Goal: Task Accomplishment & Management: Use online tool/utility

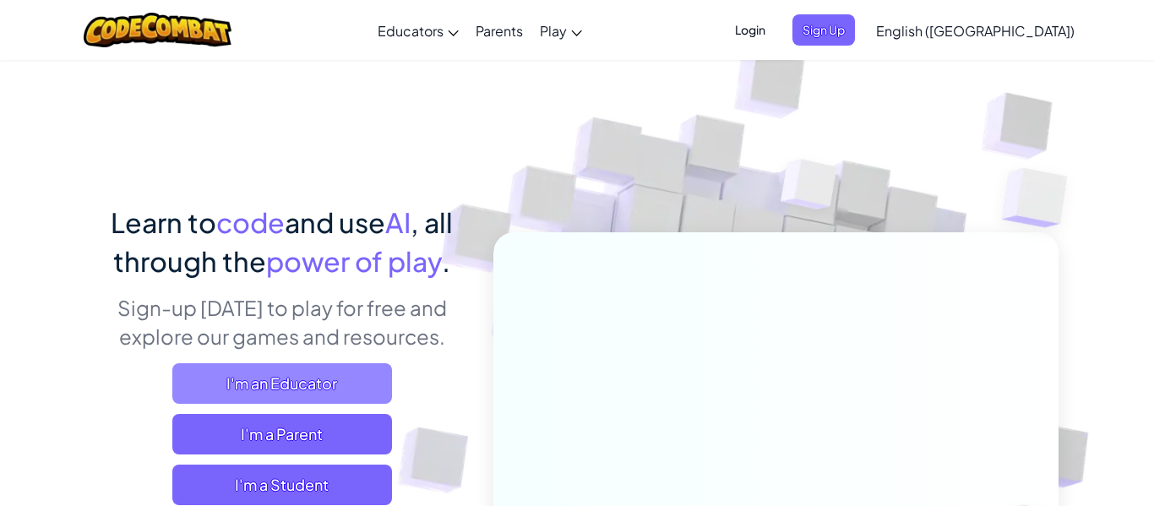
scroll to position [245, 0]
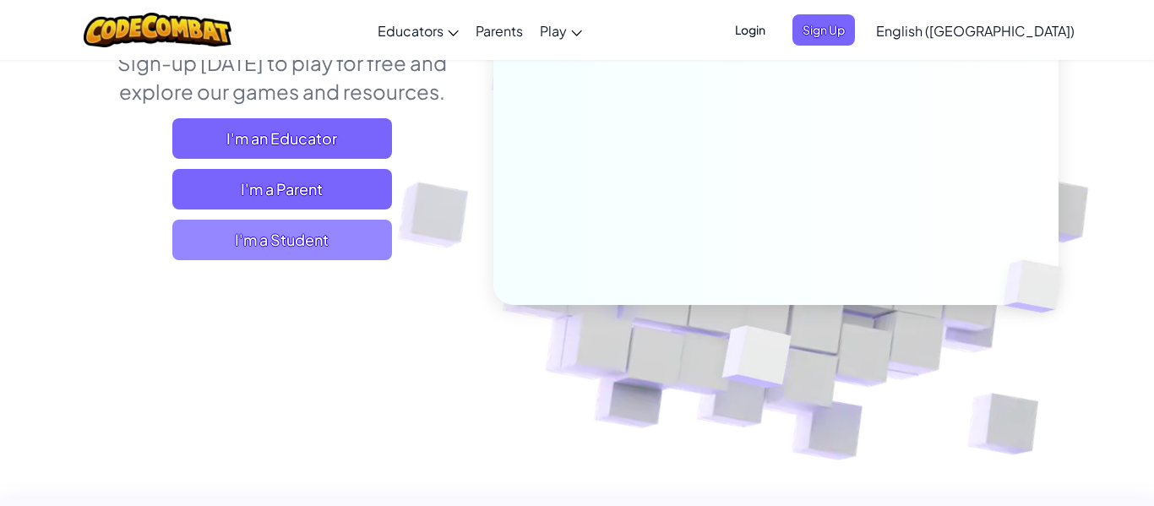
click at [331, 231] on span "I'm a Student" at bounding box center [282, 240] width 220 height 41
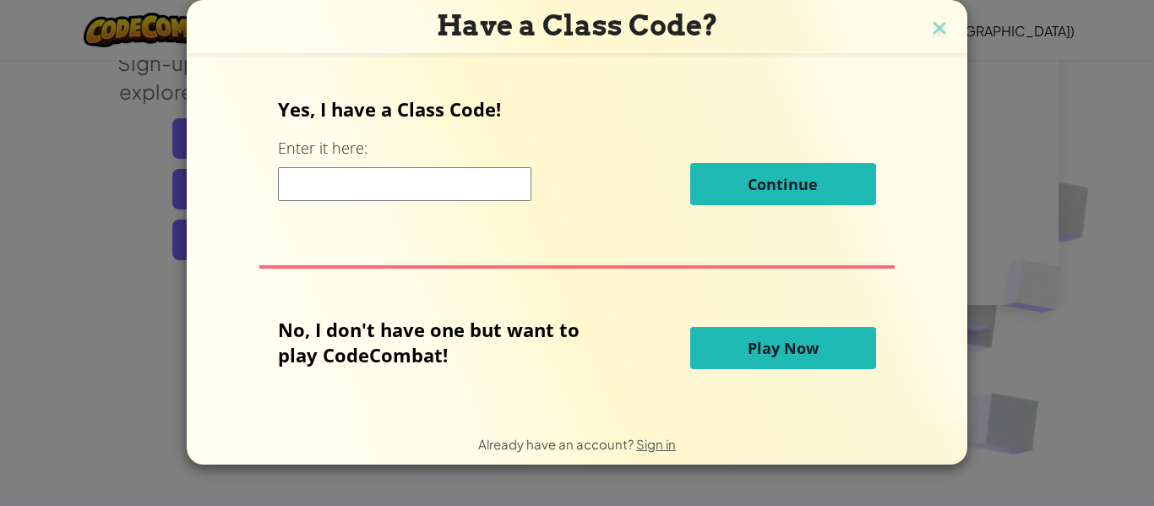
click at [779, 348] on span "Play Now" at bounding box center [782, 348] width 71 height 20
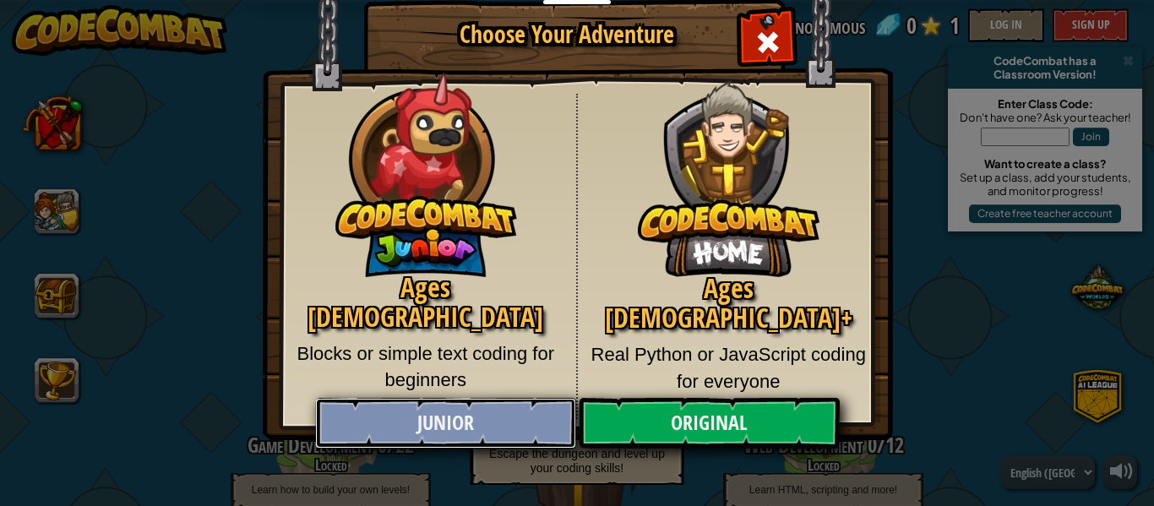
click at [550, 300] on div "Ages [DEMOGRAPHIC_DATA] Blocks or simple text coding for beginners Ages [DEMOGR…" at bounding box center [577, 256] width 579 height 325
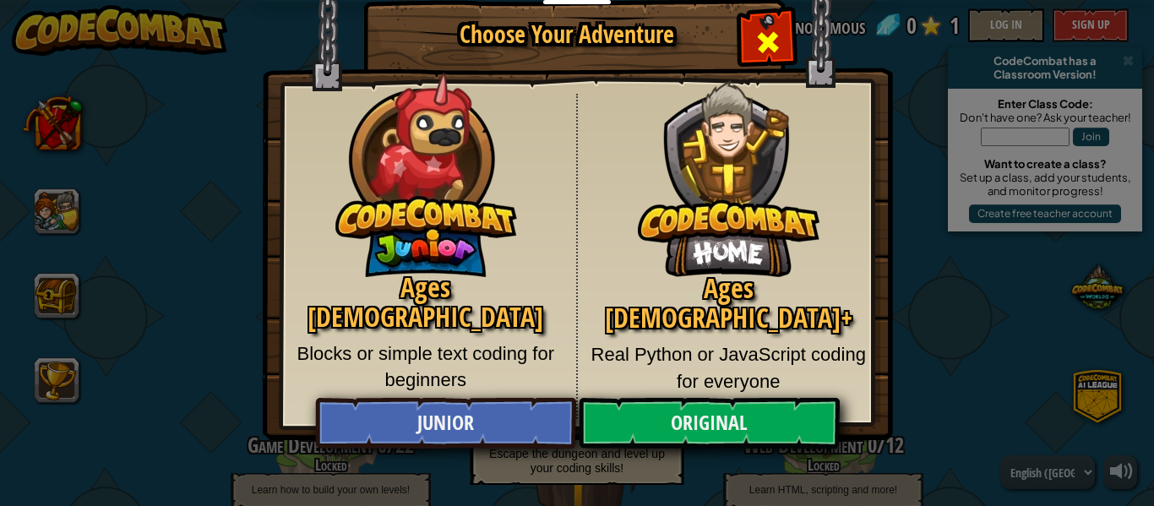
click at [787, 30] on div "Close modal" at bounding box center [767, 40] width 53 height 53
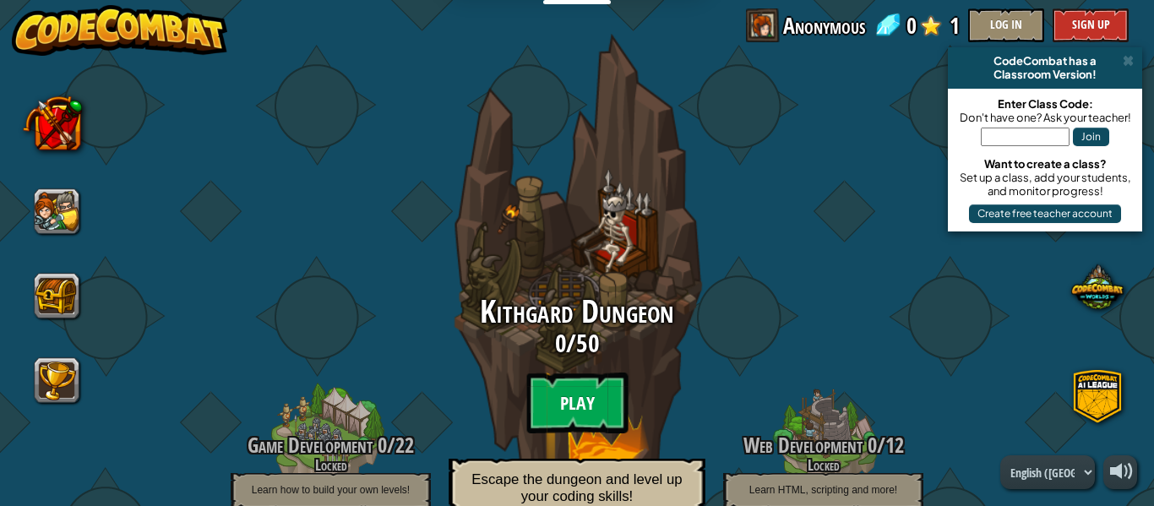
click at [581, 387] on btn "Play" at bounding box center [576, 402] width 101 height 61
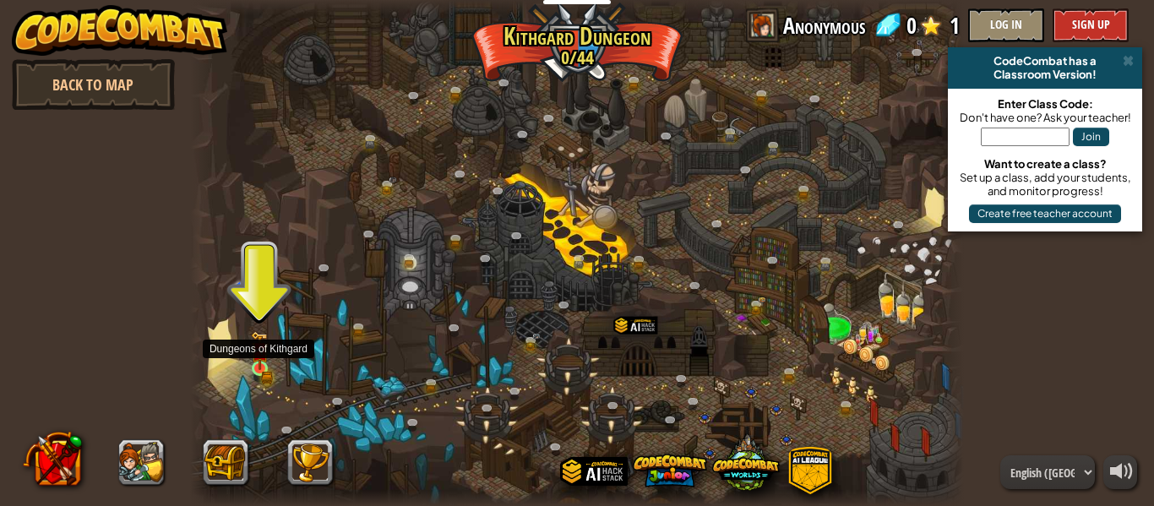
click at [258, 356] on img at bounding box center [259, 350] width 10 height 10
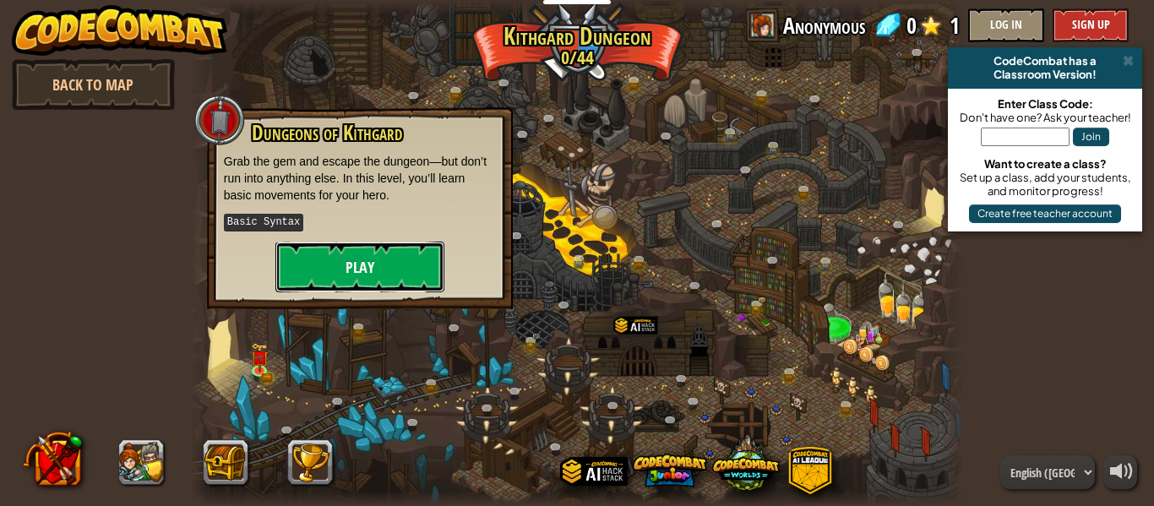
click at [374, 267] on button "Play" at bounding box center [359, 267] width 169 height 51
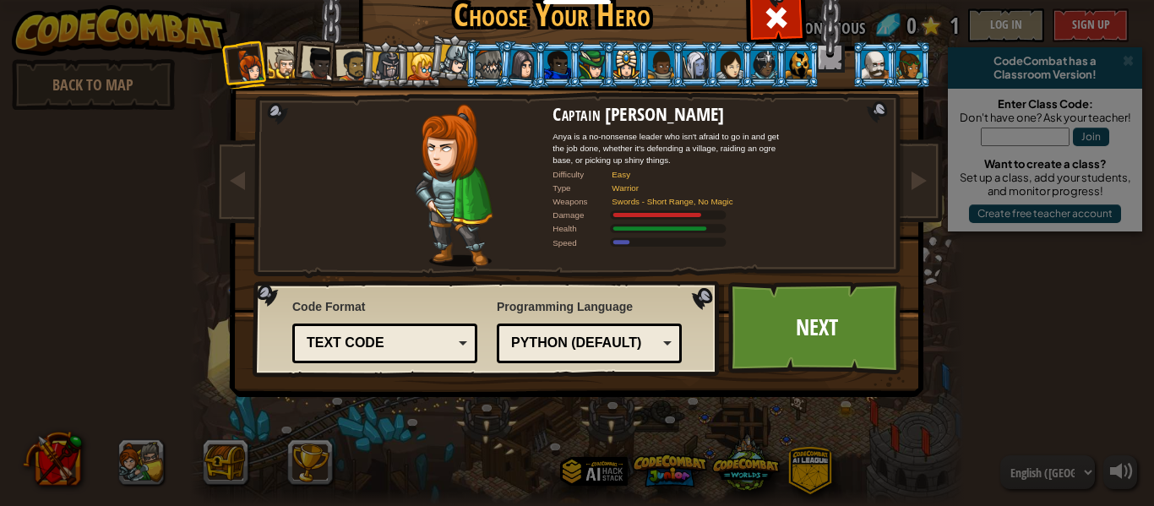
click at [549, 341] on div "Python (Default)" at bounding box center [584, 343] width 146 height 19
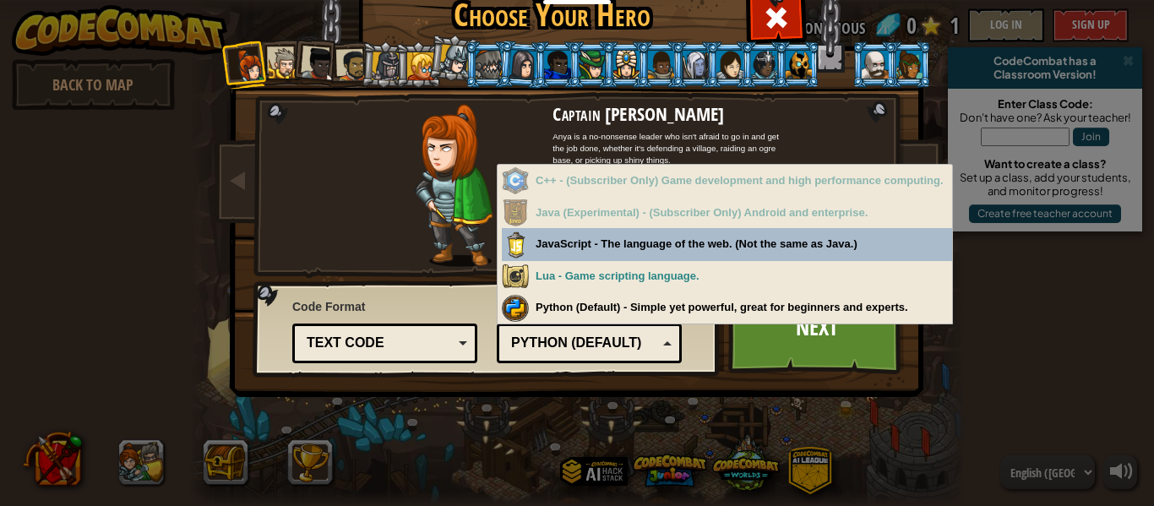
click at [549, 341] on div "Python (Default)" at bounding box center [584, 343] width 146 height 19
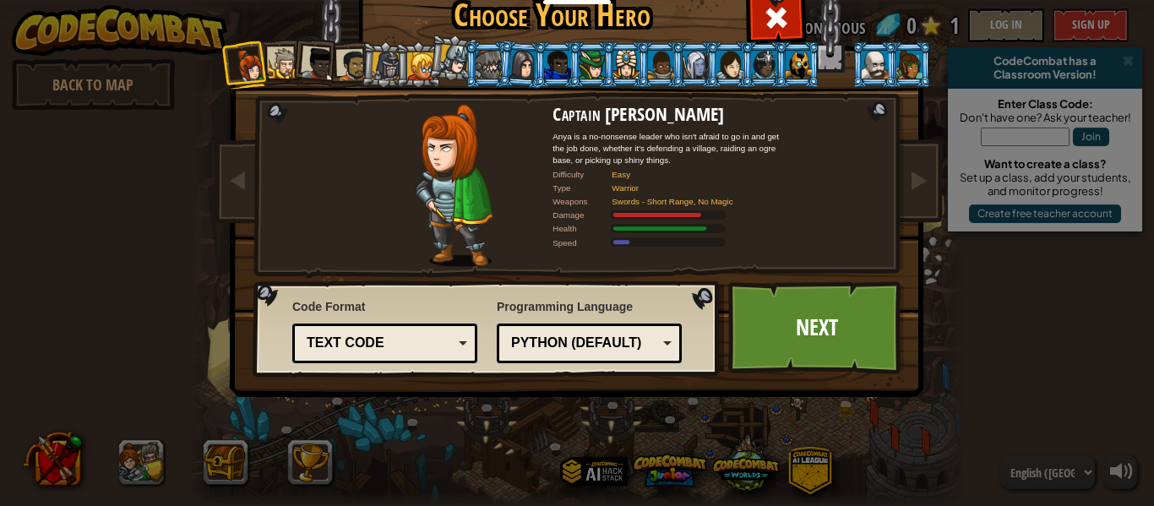
click at [549, 341] on div "Python (Default)" at bounding box center [584, 343] width 146 height 19
click at [564, 353] on div "Lua" at bounding box center [589, 343] width 163 height 26
click at [566, 332] on div "Python (Default)" at bounding box center [589, 343] width 163 height 26
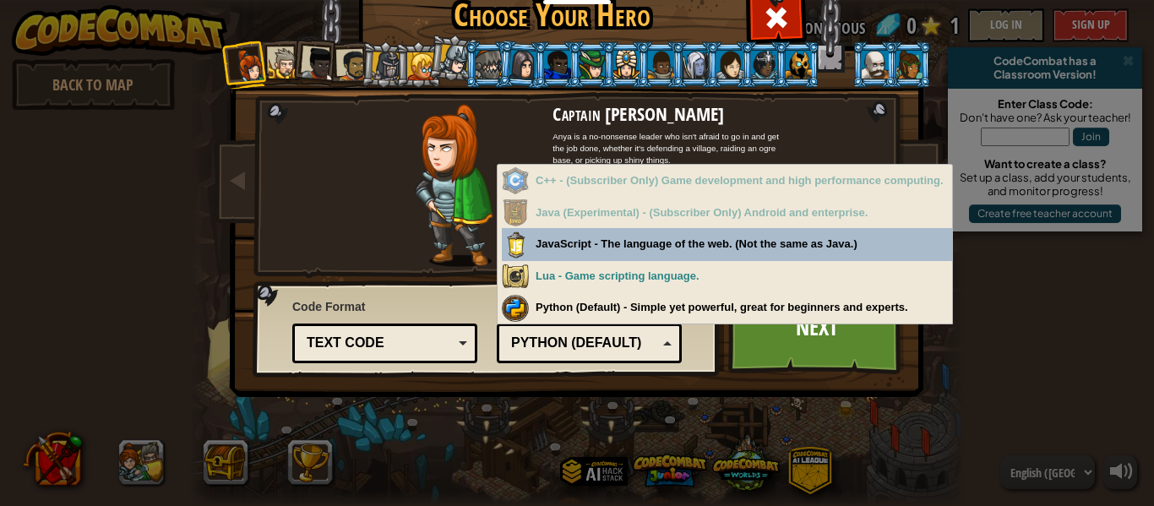
click at [566, 332] on div "Python (Default)" at bounding box center [589, 343] width 163 height 26
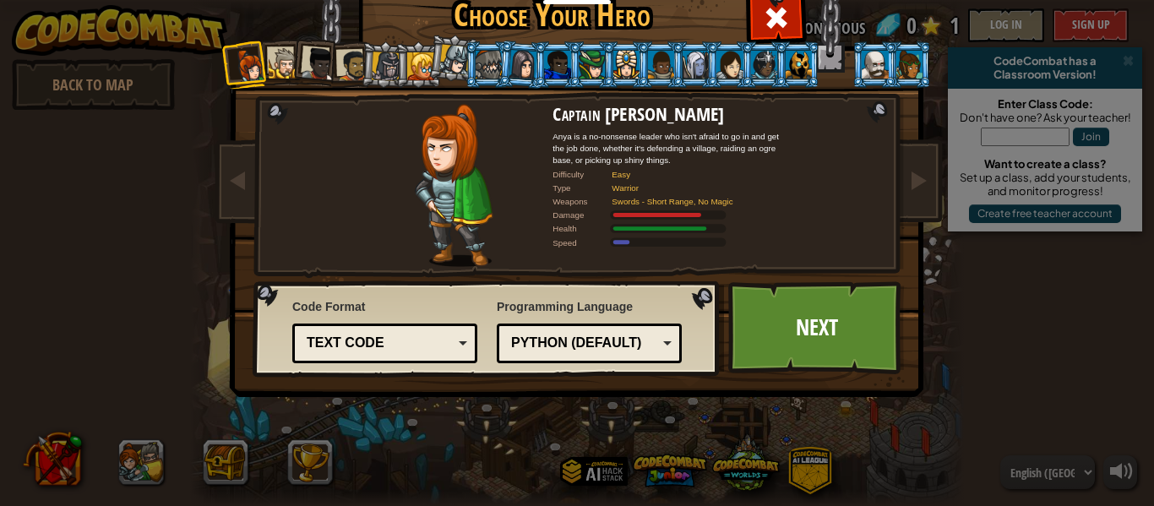
click at [394, 340] on div "Text code" at bounding box center [380, 343] width 146 height 19
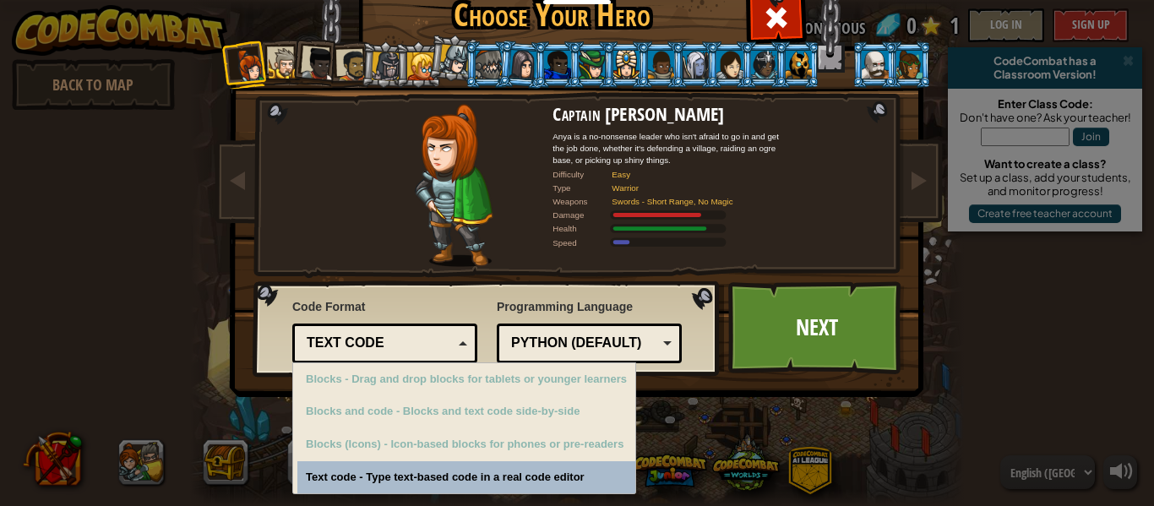
click at [420, 475] on div "Text code - Type text-based code in a real code editor" at bounding box center [466, 477] width 338 height 33
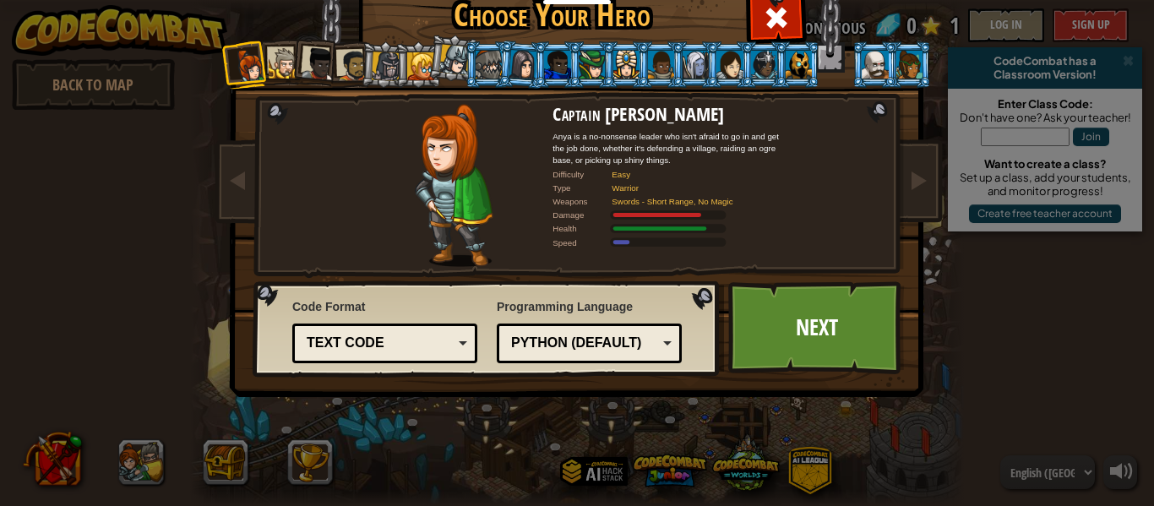
click at [581, 318] on div "Programming Language Python (Default) JavaScript Lua C++ Java (Experimental) Py…" at bounding box center [589, 330] width 185 height 73
click at [285, 72] on div at bounding box center [284, 63] width 31 height 31
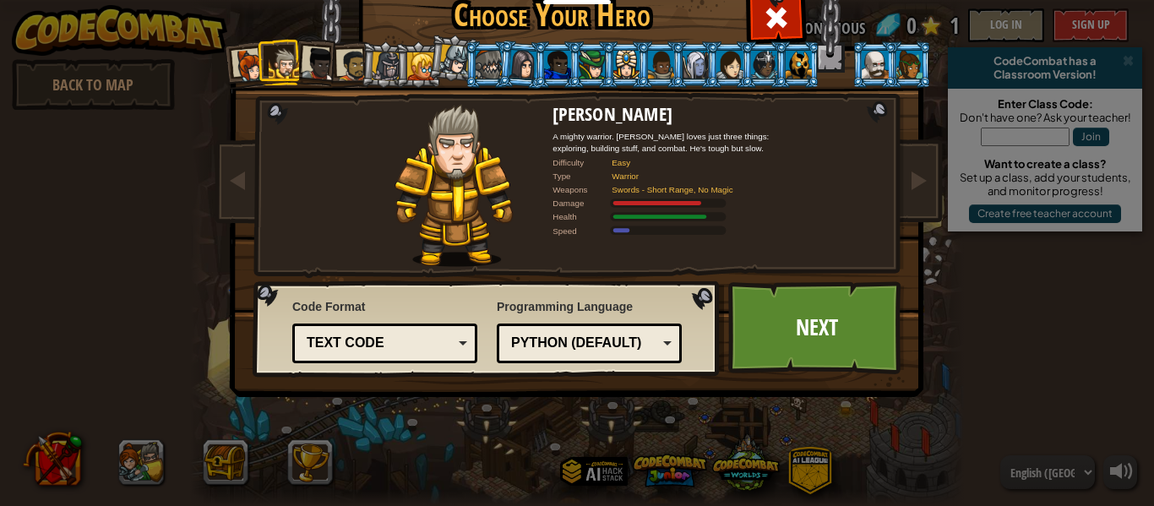
click at [348, 63] on div at bounding box center [352, 65] width 31 height 31
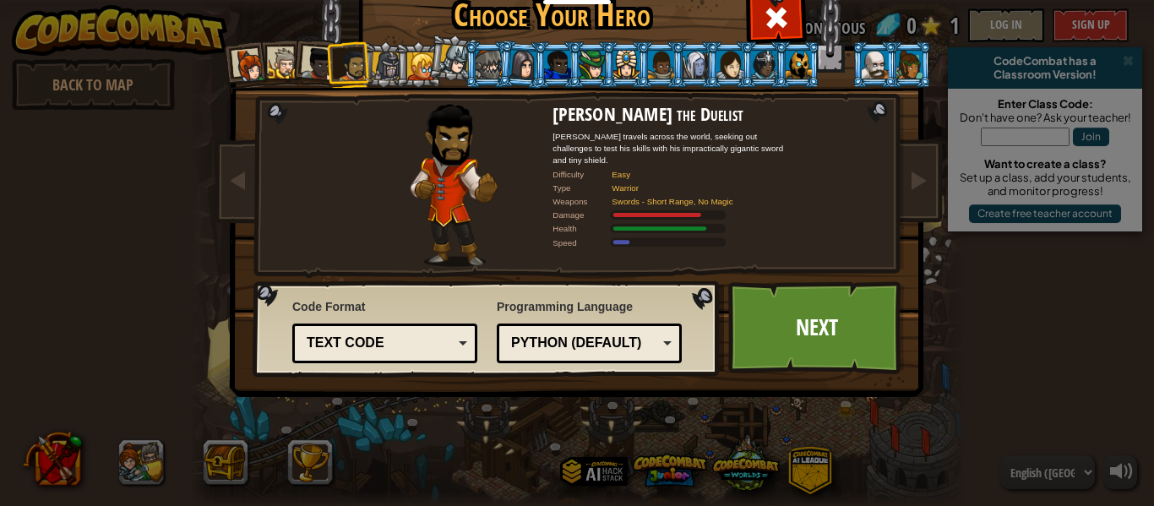
click at [396, 65] on li at bounding box center [418, 64] width 46 height 46
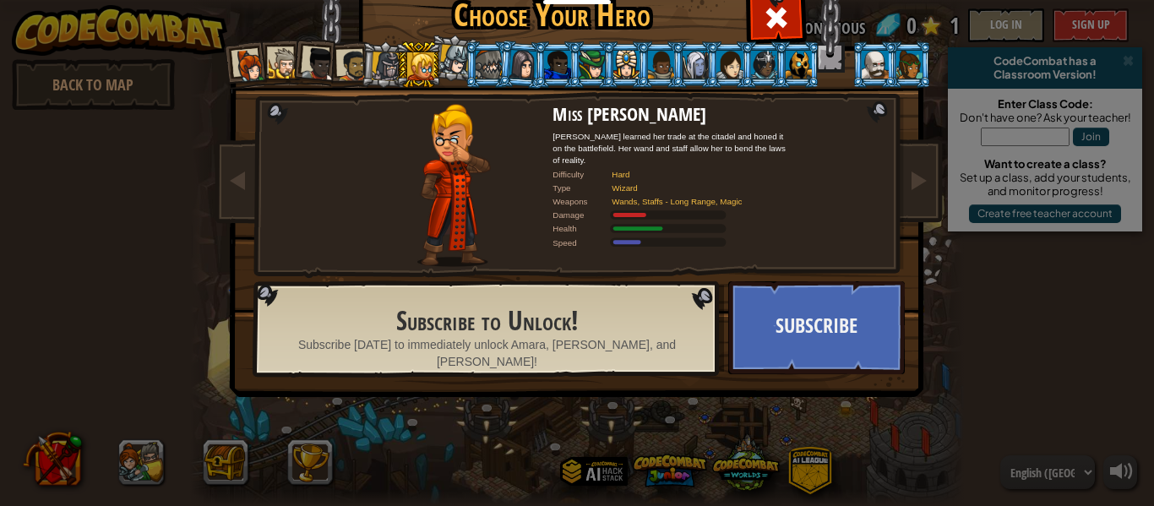
click at [383, 61] on div at bounding box center [386, 66] width 29 height 29
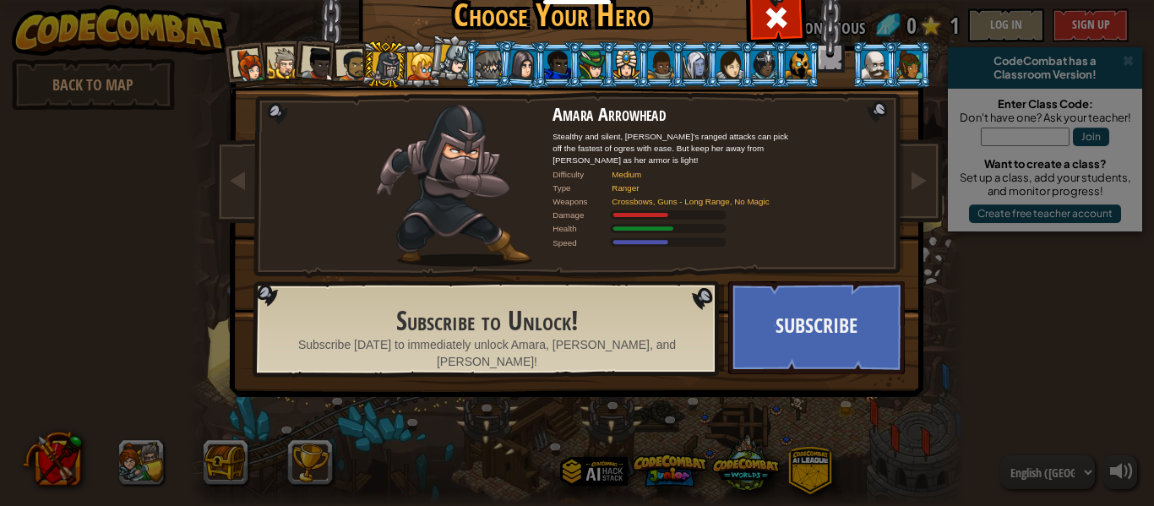
click at [370, 65] on li at bounding box center [384, 65] width 48 height 48
click at [340, 63] on div at bounding box center [352, 65] width 31 height 31
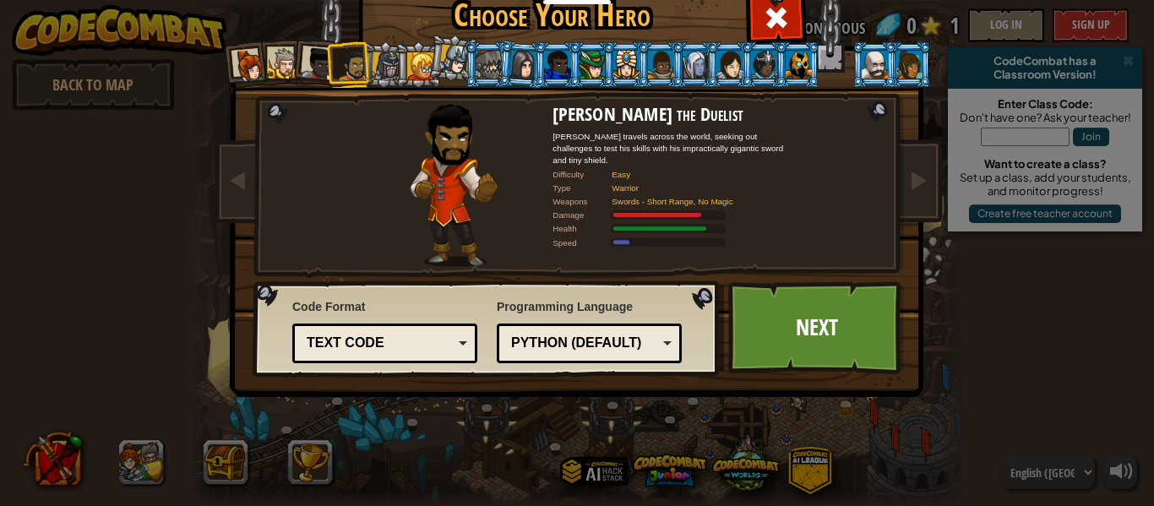
click at [322, 68] on div at bounding box center [319, 64] width 34 height 34
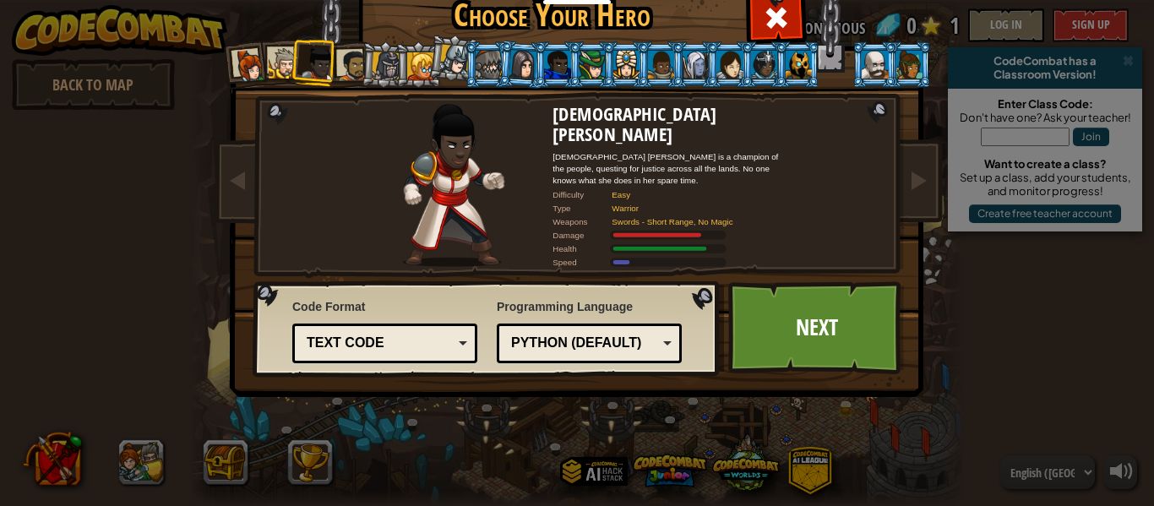
click at [297, 64] on li at bounding box center [316, 62] width 50 height 50
click at [273, 67] on div at bounding box center [284, 63] width 31 height 31
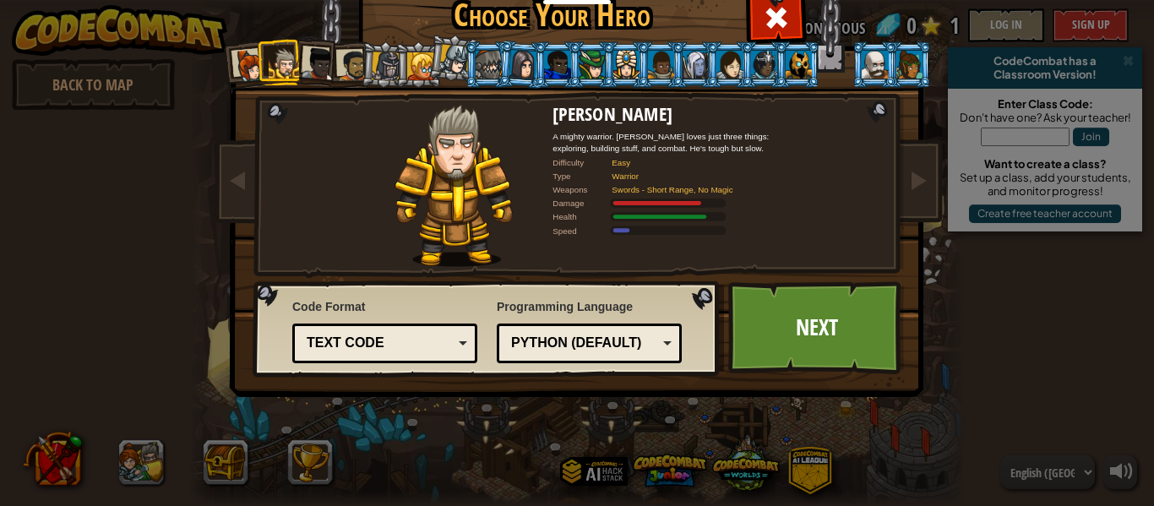
click at [575, 338] on div "Python (Default)" at bounding box center [584, 343] width 146 height 19
click at [617, 339] on div "Lua" at bounding box center [584, 343] width 146 height 19
click at [744, 318] on link "Next" at bounding box center [816, 327] width 177 height 93
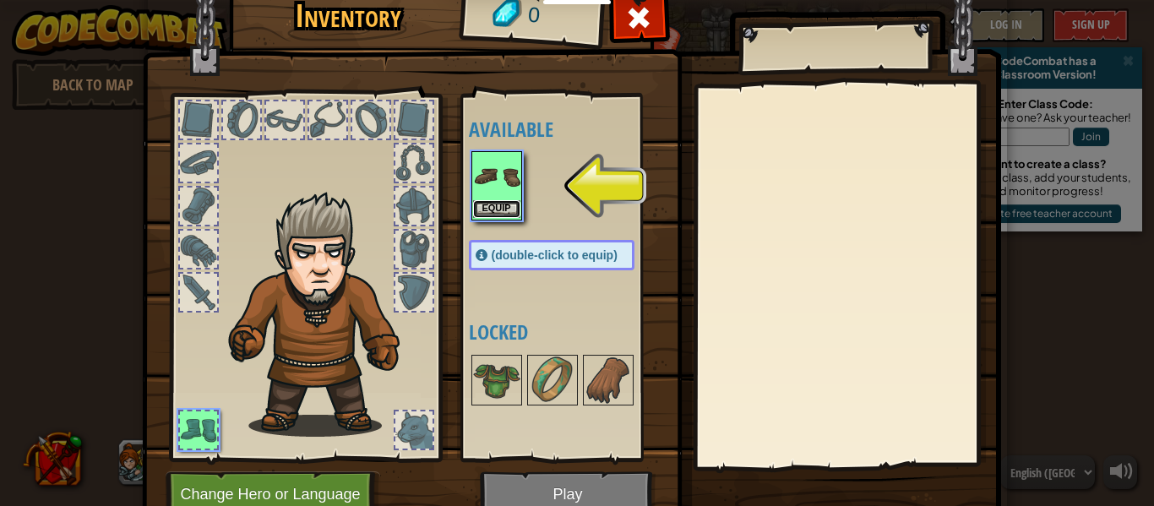
click at [495, 207] on button "Equip" at bounding box center [496, 209] width 47 height 18
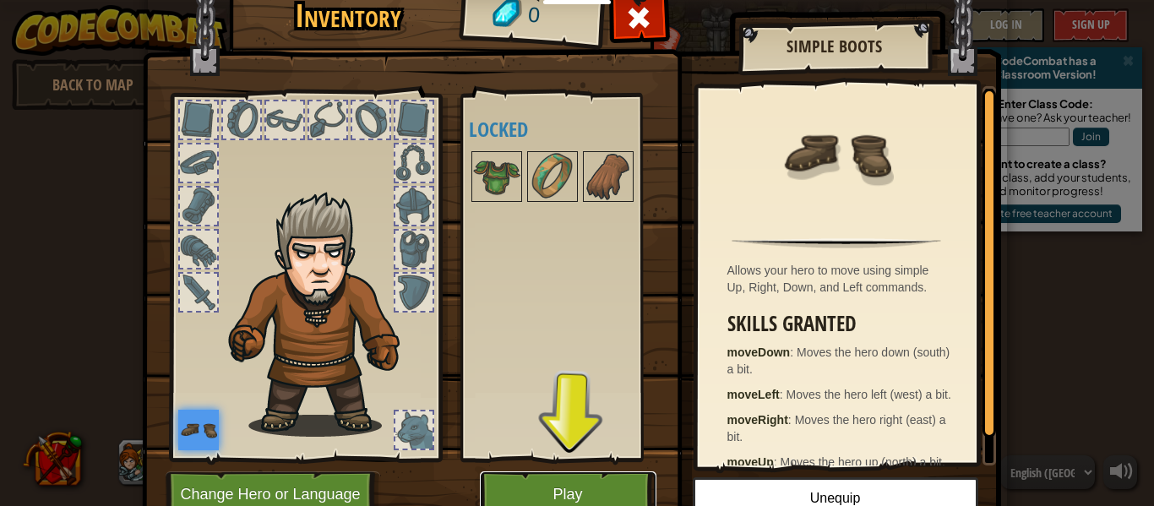
click at [576, 491] on button "Play" at bounding box center [568, 494] width 177 height 46
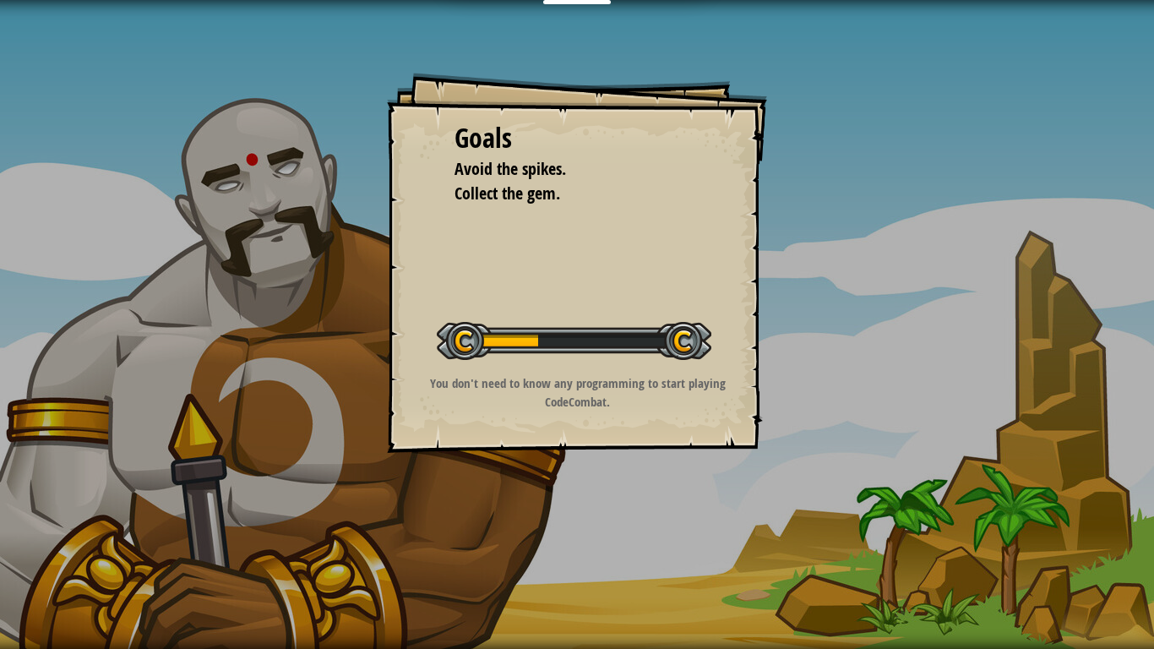
click at [426, 235] on div "Goals Avoid the spikes. Collect the gem. Start Level Error loading from server.…" at bounding box center [577, 263] width 380 height 380
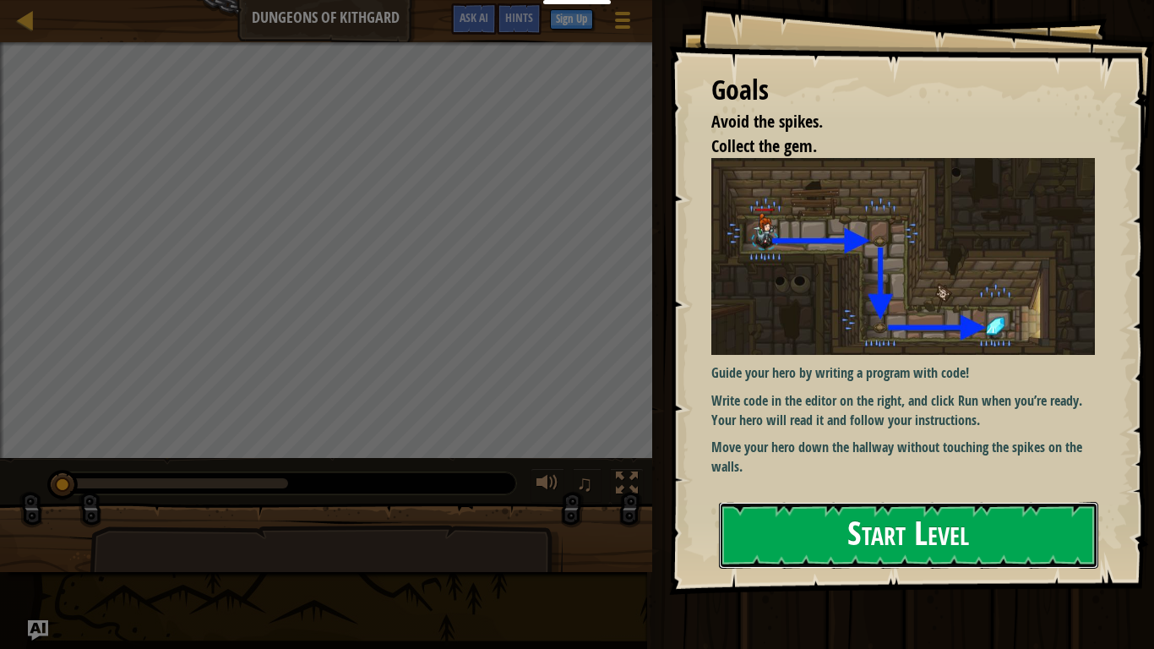
click at [889, 505] on button "Start Level" at bounding box center [908, 535] width 379 height 67
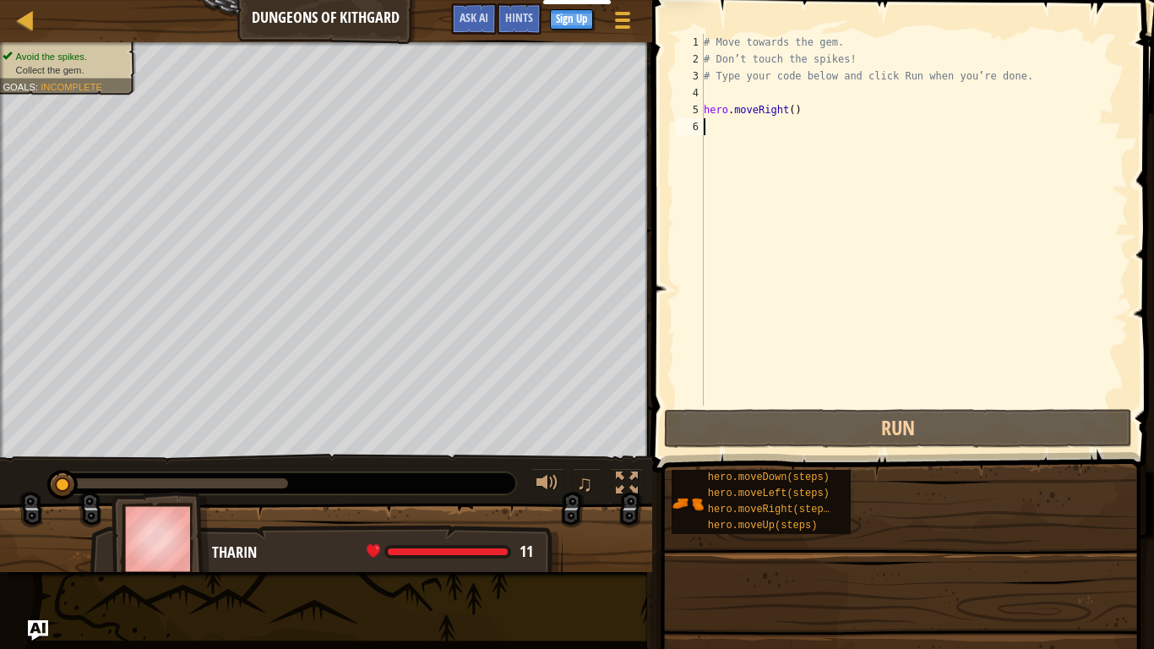
click at [889, 505] on div "hero.moveDown(steps) hero.moveLeft(steps) hero.moveRight(steps) hero.moveUp(ste…" at bounding box center [906, 502] width 471 height 66
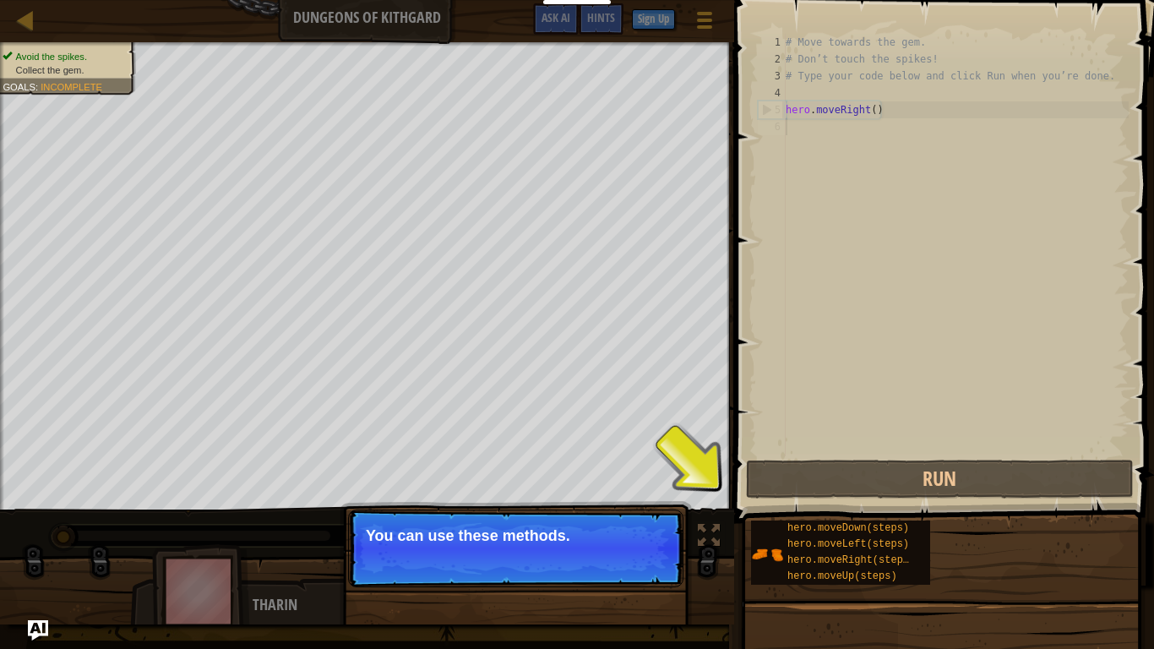
click at [503, 505] on p "Continue You can use these methods." at bounding box center [515, 548] width 335 height 78
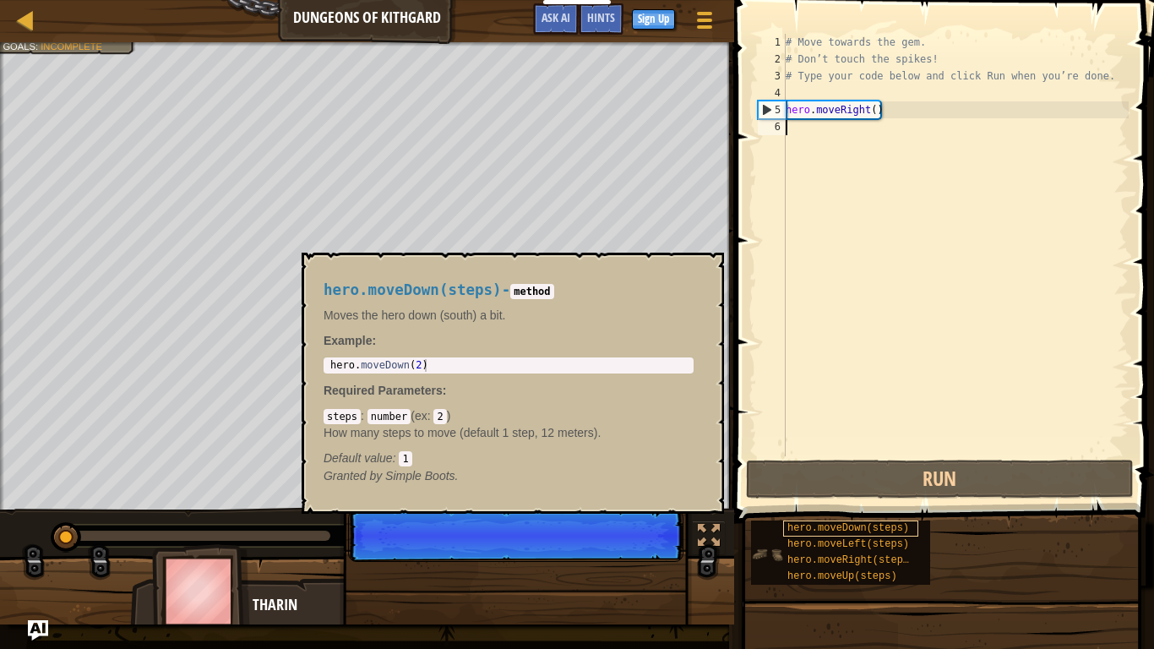
scroll to position [8, 0]
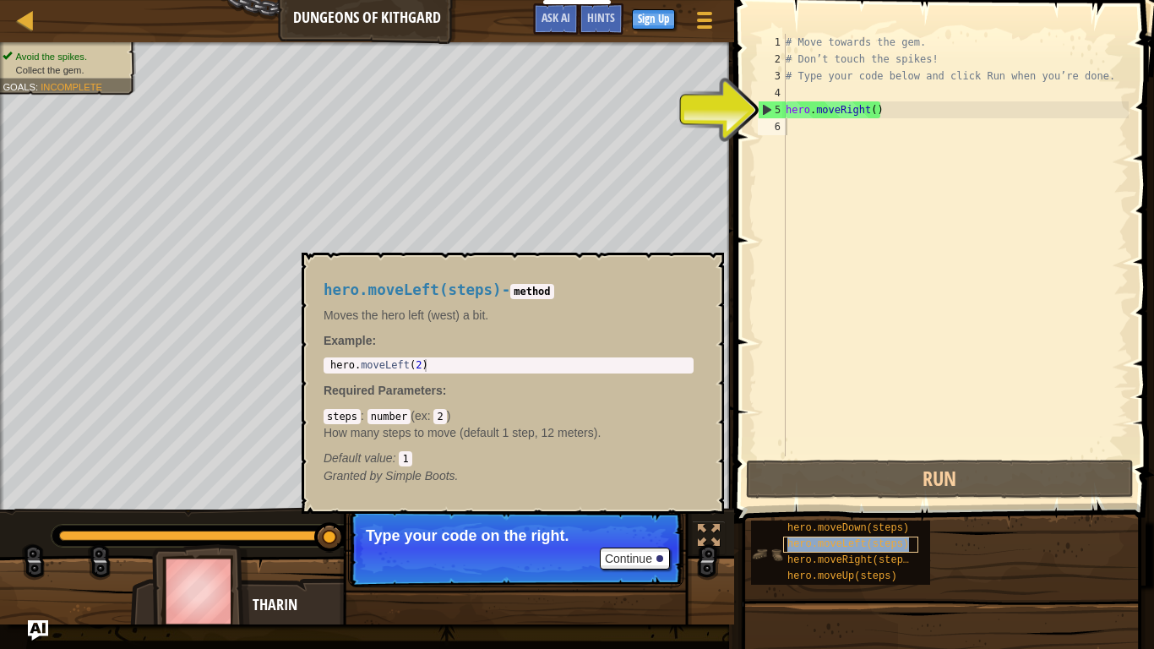
click at [848, 505] on span "hero.moveLeft(steps)" at bounding box center [848, 544] width 122 height 12
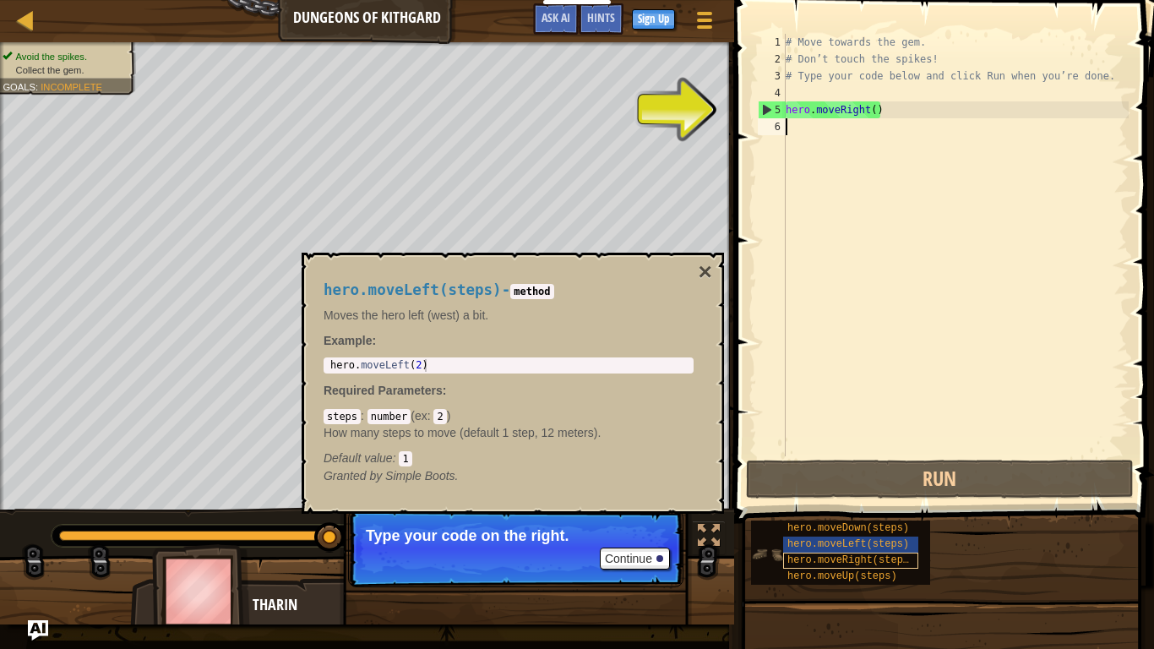
click at [846, 505] on span "hero.moveRight(steps)" at bounding box center [851, 560] width 128 height 12
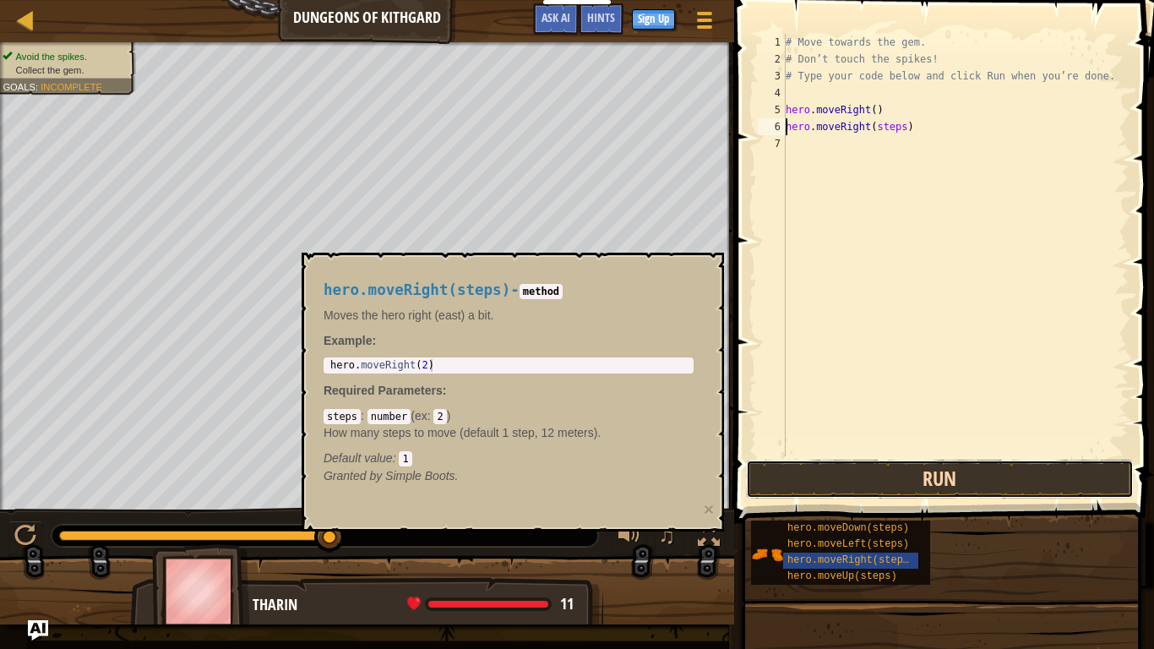
click at [867, 490] on button "Run" at bounding box center [940, 478] width 388 height 39
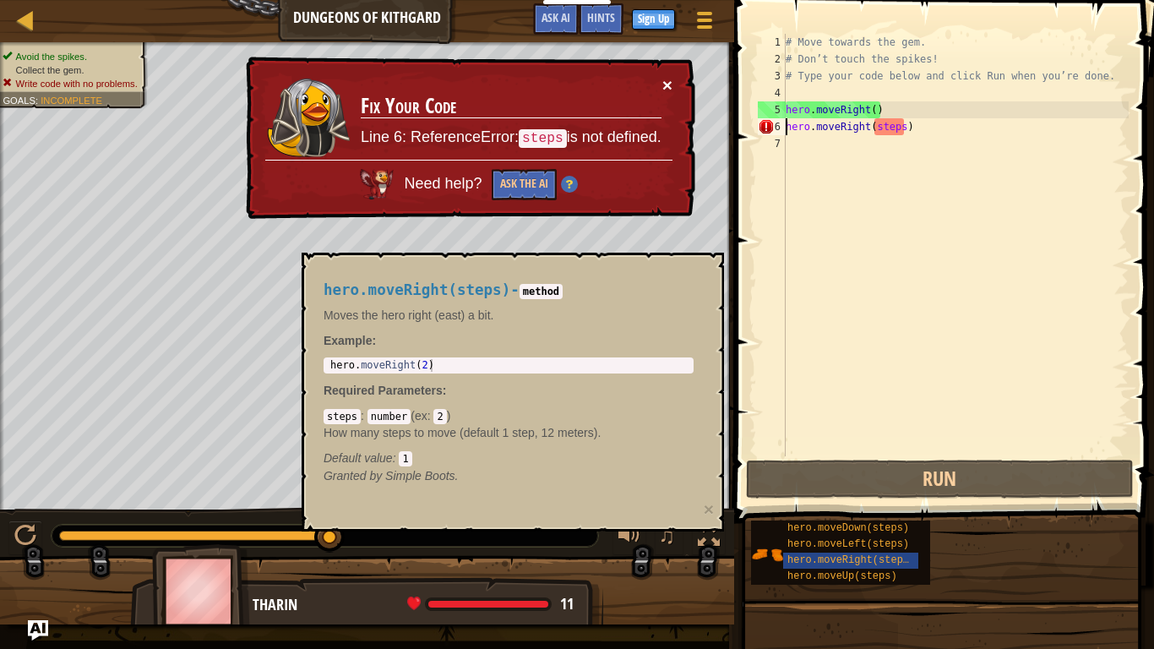
click at [671, 81] on button "×" at bounding box center [667, 85] width 10 height 18
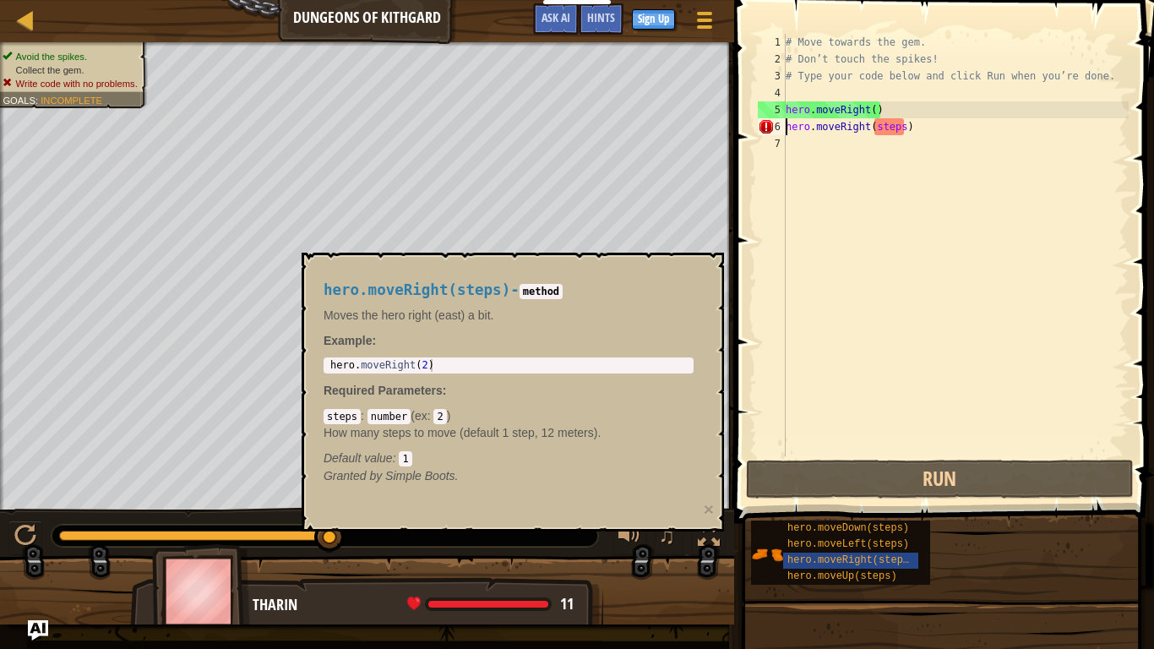
click at [716, 505] on div at bounding box center [367, 597] width 734 height 84
click at [831, 505] on span "hero.moveRight(steps)" at bounding box center [851, 560] width 128 height 12
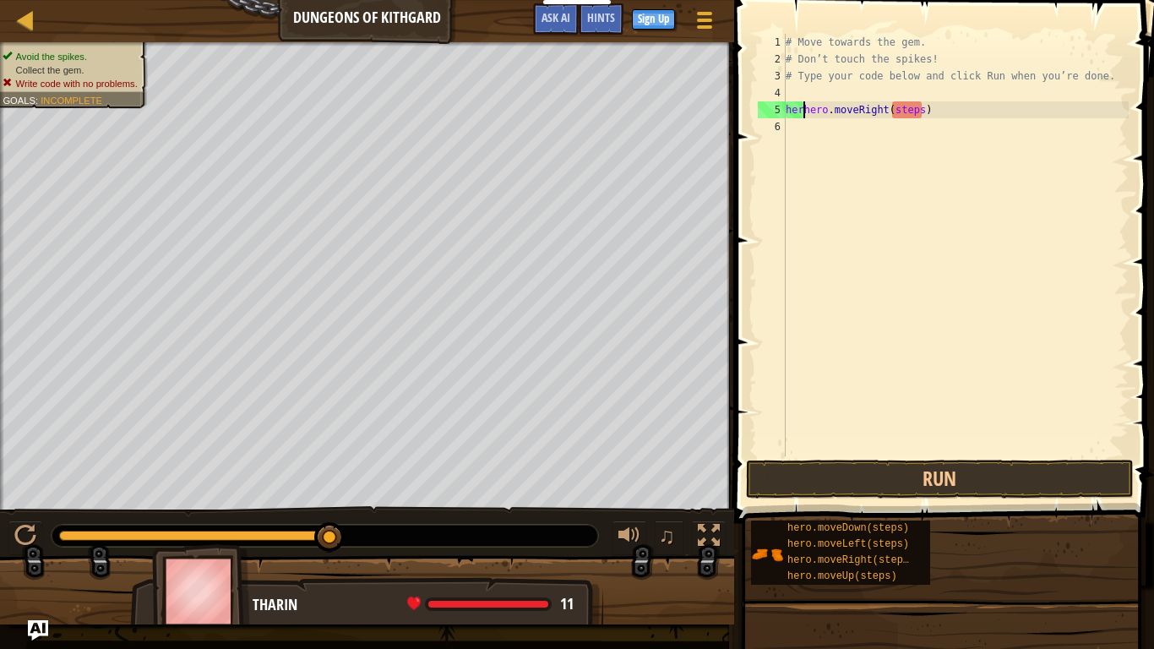
type textarea "hehero.moveRight(steps)"
type textarea "h"
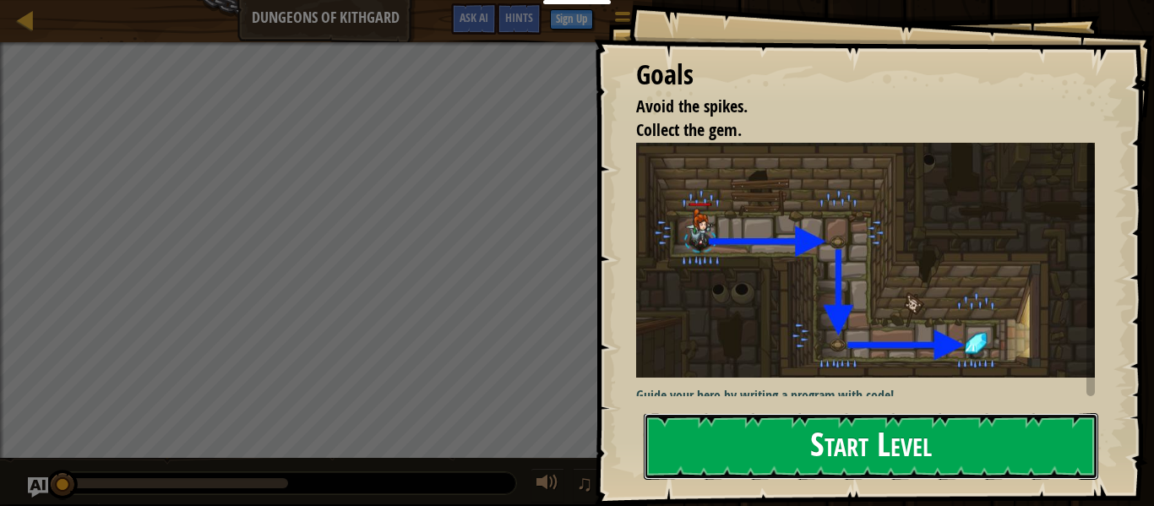
click at [830, 413] on button "Start Level" at bounding box center [871, 446] width 454 height 67
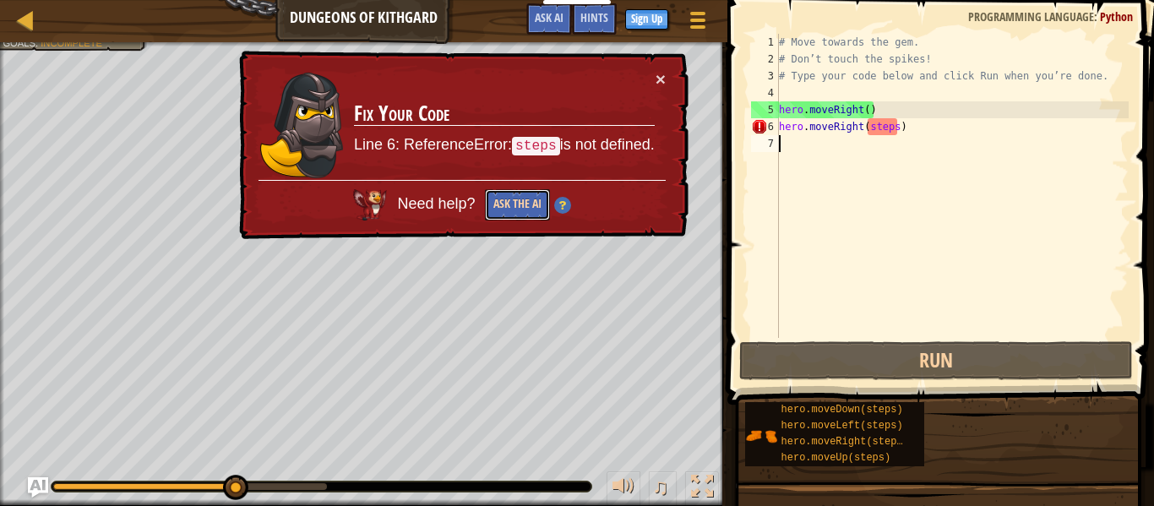
click at [516, 206] on button "Ask the AI" at bounding box center [517, 204] width 65 height 31
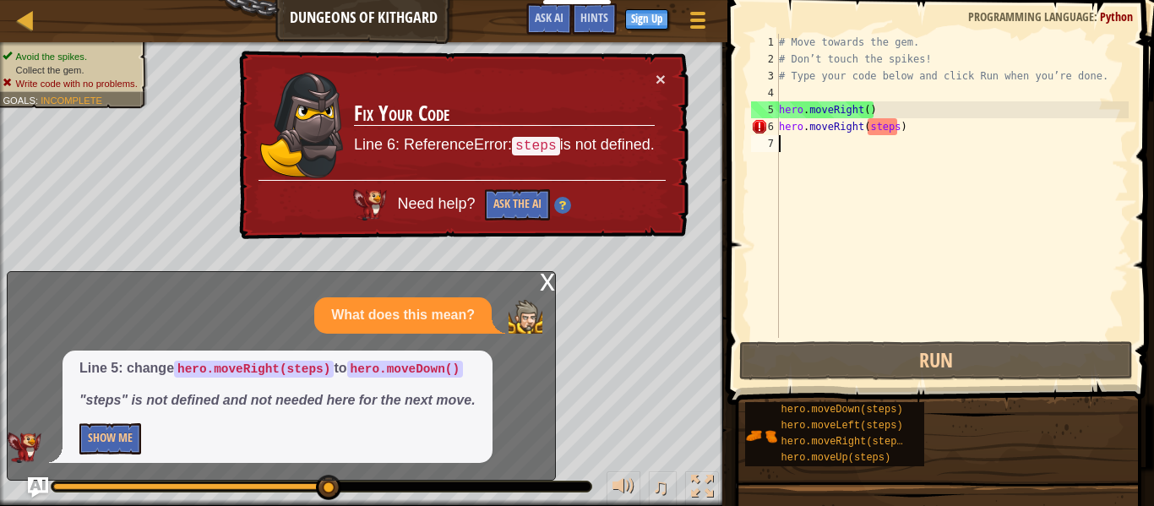
click at [546, 285] on div "x" at bounding box center [547, 280] width 15 height 17
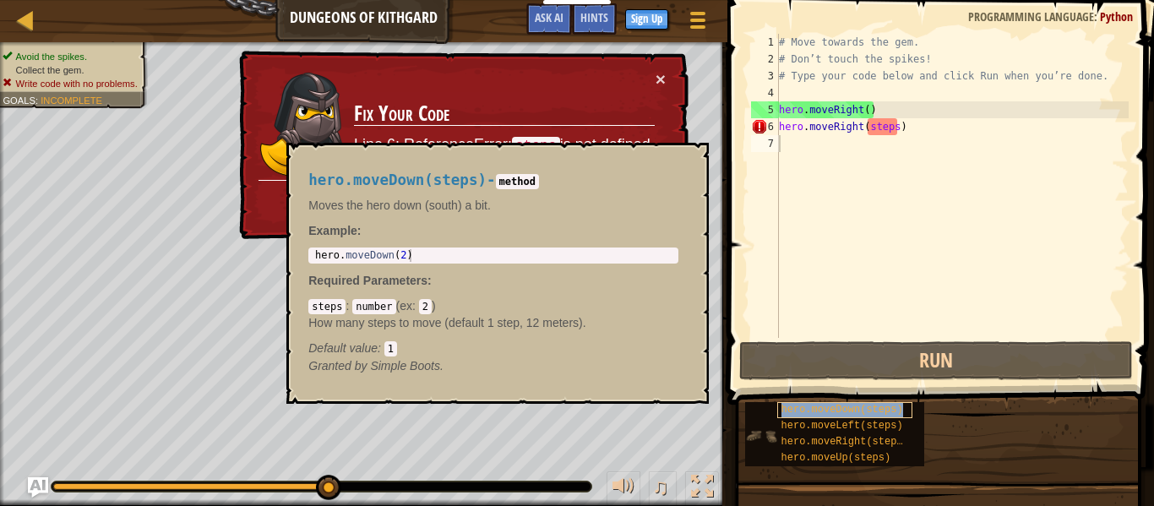
click at [847, 408] on span "hero.moveDown(steps)" at bounding box center [842, 410] width 122 height 12
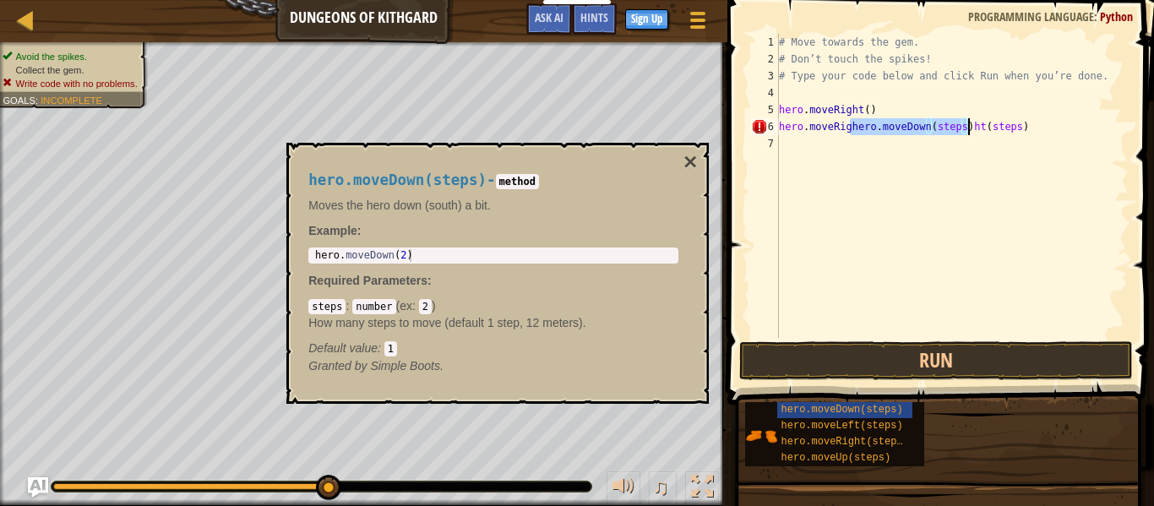
click at [1021, 128] on div "# Move towards the gem. # Don’t touch the spikes! # Type your code below and cl…" at bounding box center [951, 203] width 353 height 338
click at [877, 126] on div "# Move towards the gem. # Don’t touch the spikes! # Type your code below and cl…" at bounding box center [951, 203] width 353 height 338
type textarea "hero.moveDown(steps)"
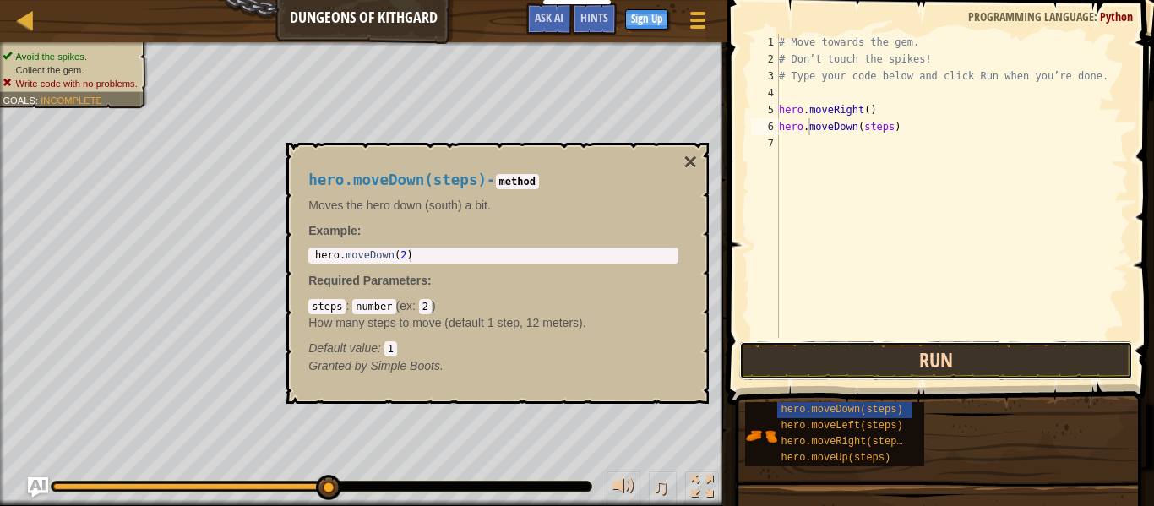
click at [970, 358] on button "Run" at bounding box center [936, 360] width 394 height 39
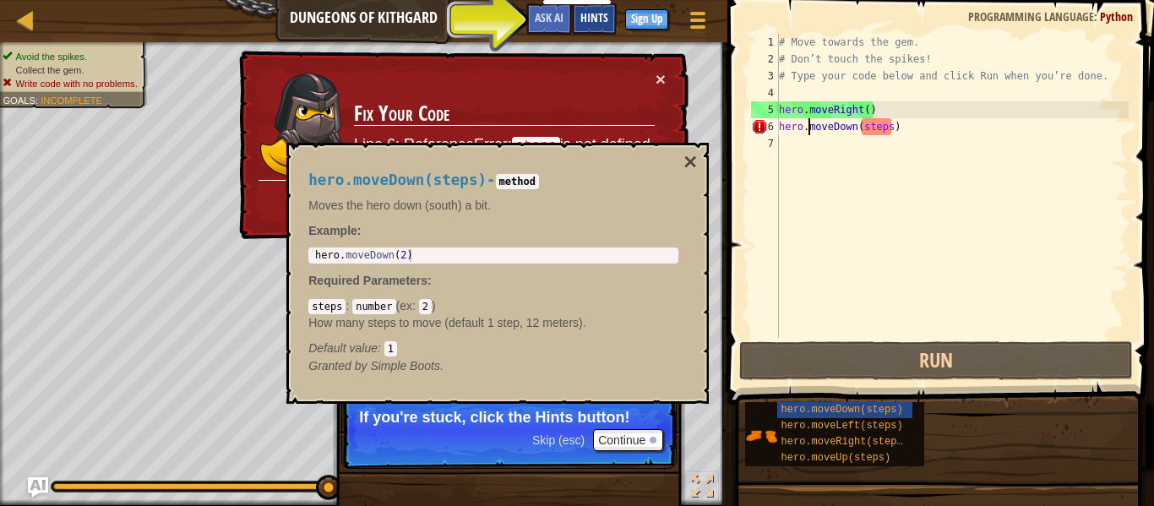
click at [595, 21] on span "Hints" at bounding box center [594, 17] width 28 height 16
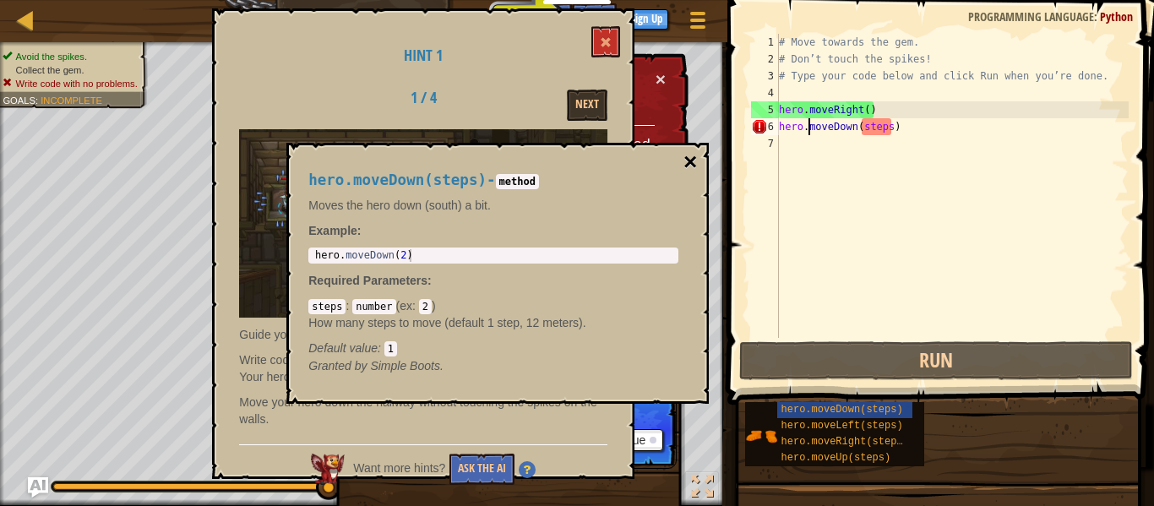
click at [691, 166] on button "×" at bounding box center [690, 162] width 14 height 24
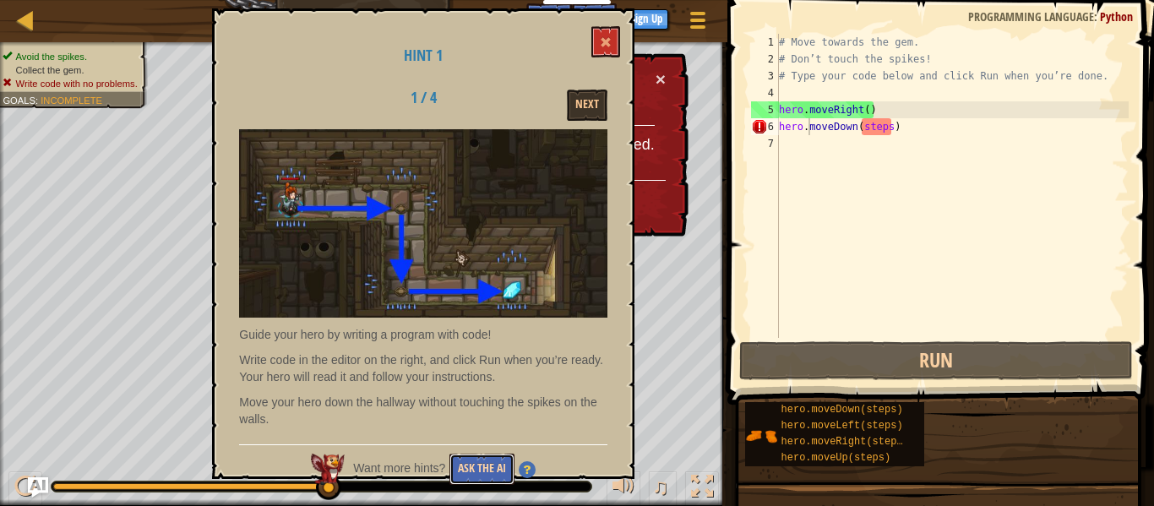
click at [486, 464] on button "Ask the AI" at bounding box center [481, 469] width 65 height 31
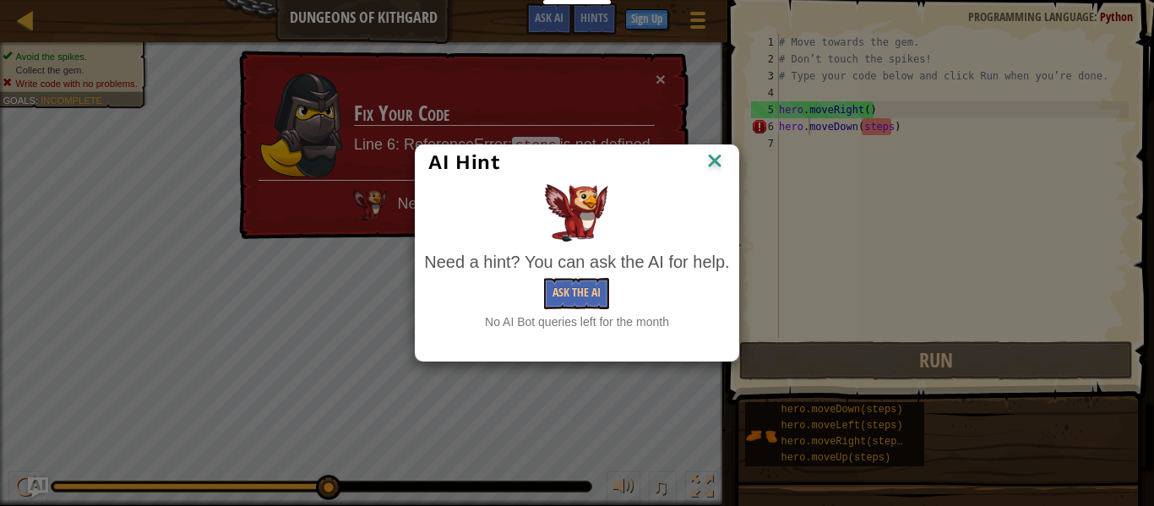
click at [486, 464] on div "AI Hint Need a hint? You can ask the AI for help. Ask the AI No AI Bot queries …" at bounding box center [577, 253] width 1154 height 506
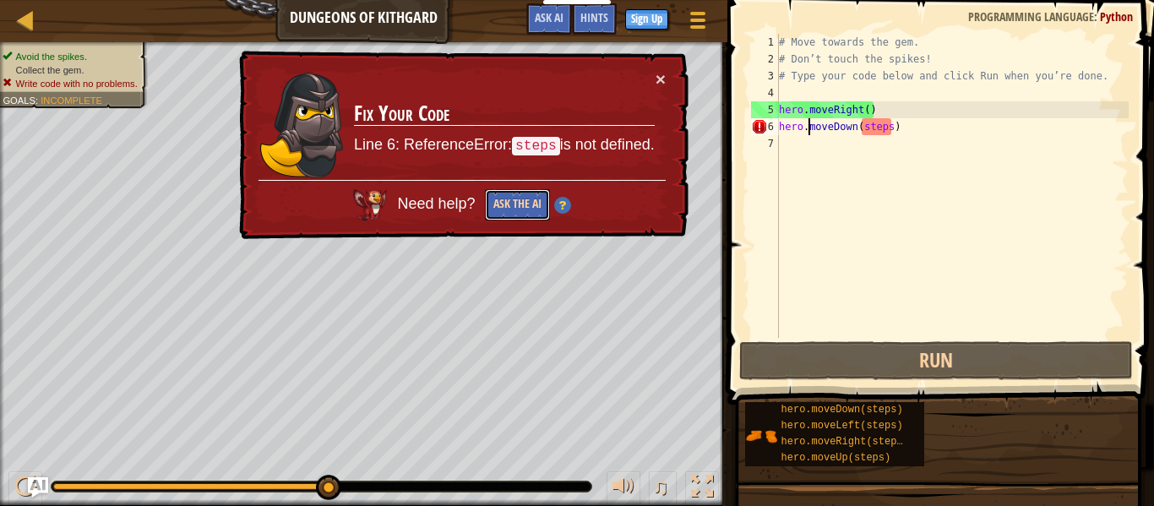
click at [497, 211] on button "Ask the AI" at bounding box center [517, 204] width 65 height 31
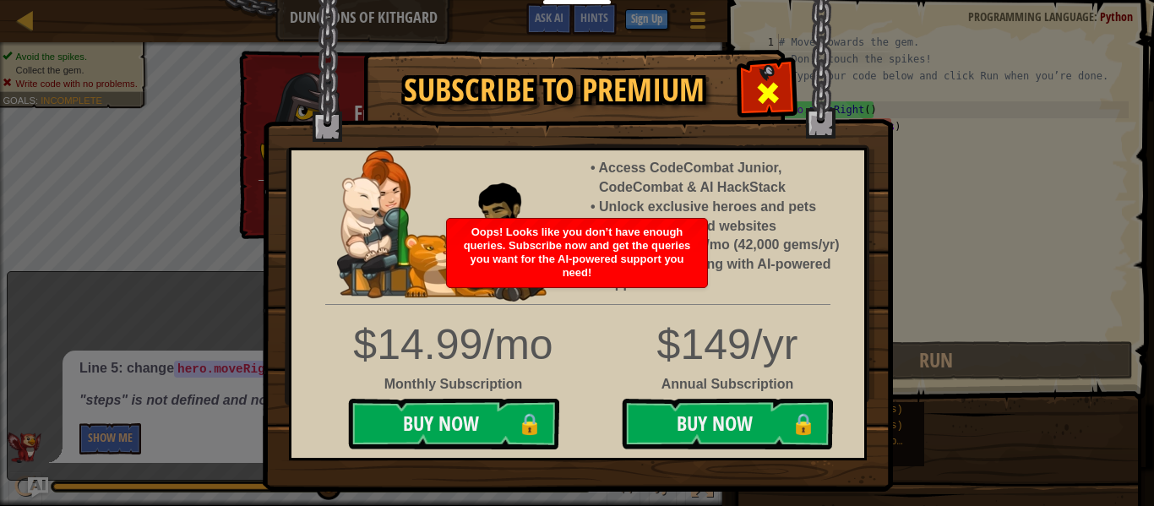
click at [766, 92] on span at bounding box center [767, 92] width 27 height 27
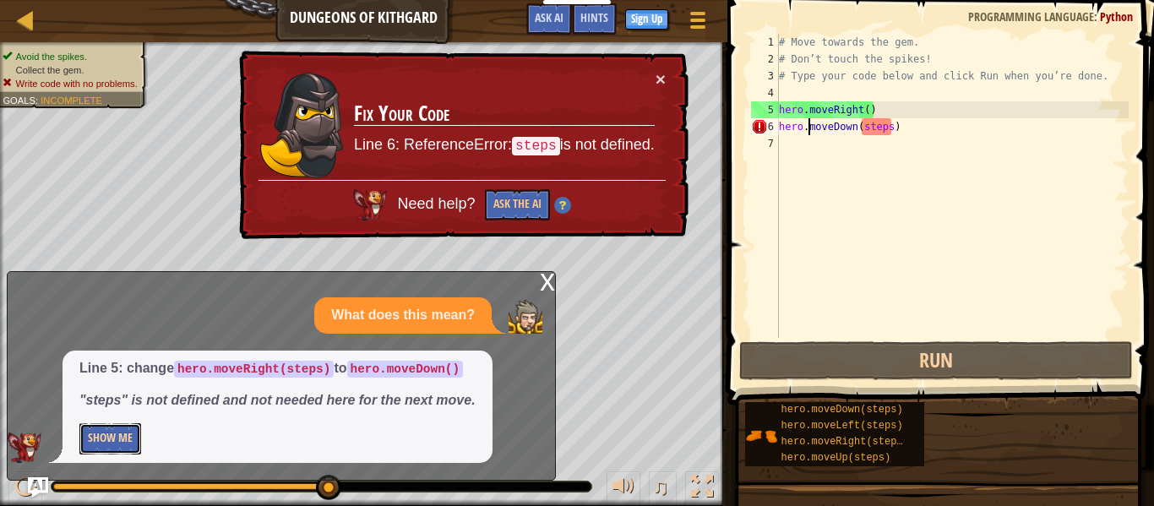
click at [107, 437] on button "Show Me" at bounding box center [110, 438] width 62 height 31
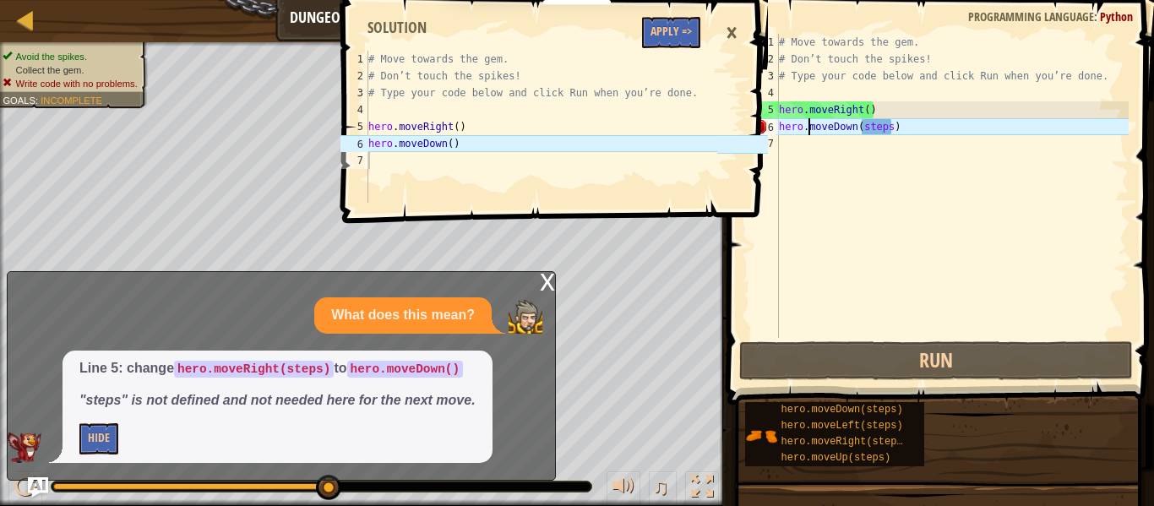
click at [538, 276] on div "1 2 3 4 5 6 7 # Move towards the gem. # Don’t touch the spikes! # Type your cod…" at bounding box center [553, 253] width 432 height 506
